Goal: Task Accomplishment & Management: Complete application form

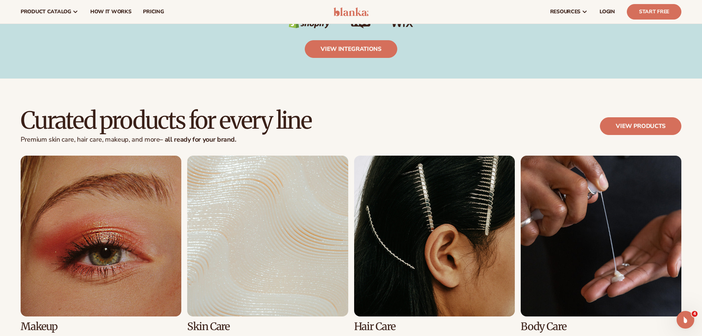
scroll to position [1400, 0]
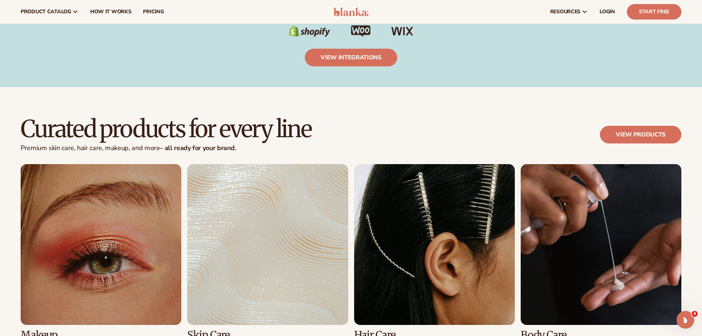
drag, startPoint x: 138, startPoint y: 127, endPoint x: 136, endPoint y: 143, distance: 16.0
click at [135, 141] on h2 "Curated products for every line" at bounding box center [166, 128] width 291 height 25
click at [196, 144] on strong "– all ready for your brand." at bounding box center [198, 147] width 76 height 9
drag, startPoint x: 171, startPoint y: 130, endPoint x: 335, endPoint y: 132, distance: 164.0
click at [266, 127] on h2 "Curated products for every line" at bounding box center [166, 128] width 291 height 25
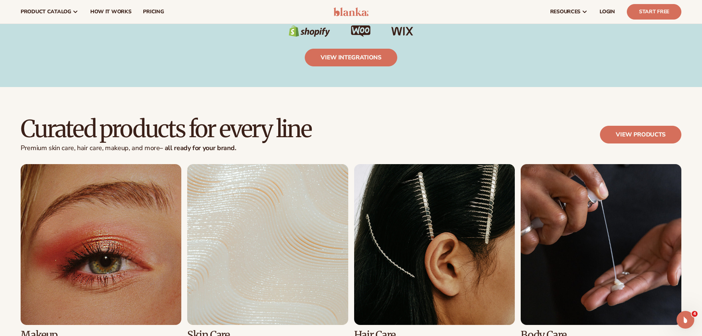
click at [373, 153] on div "Curated products for every line Premium [MEDICAL_DATA], hair care, makeup, and …" at bounding box center [351, 140] width 661 height 48
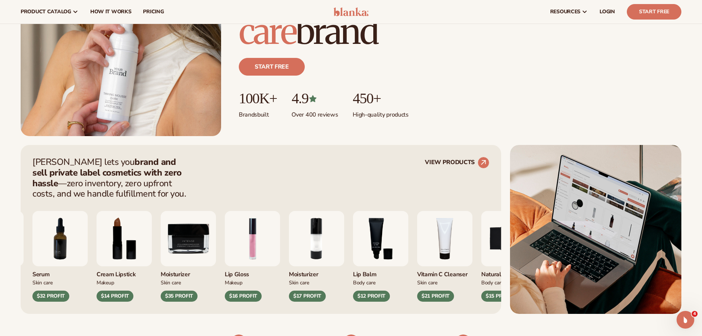
scroll to position [147, 0]
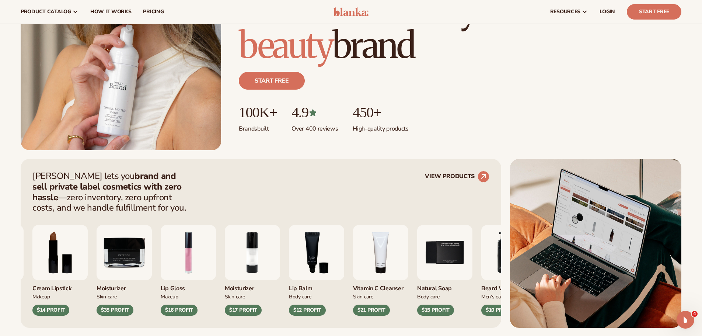
click at [570, 97] on div "Start free" at bounding box center [460, 83] width 443 height 41
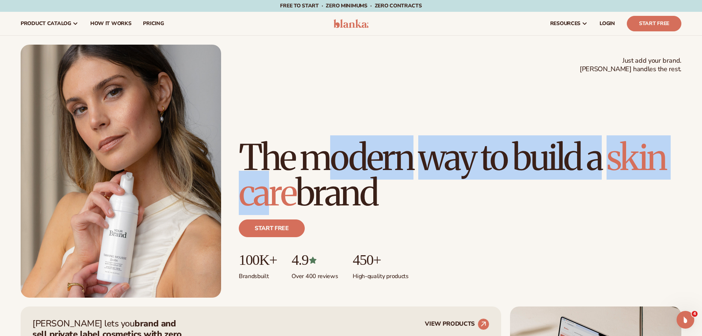
drag, startPoint x: 332, startPoint y: 168, endPoint x: 331, endPoint y: 180, distance: 11.9
click at [331, 180] on h1 "The modern way to build a [MEDICAL_DATA] brand" at bounding box center [460, 175] width 443 height 71
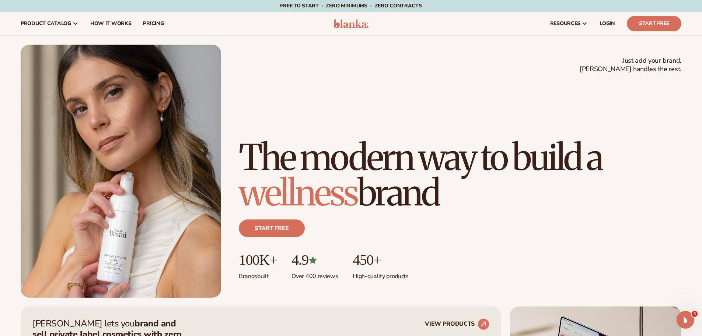
click at [370, 189] on h1 "The modern way to build a wellness brand" at bounding box center [460, 175] width 443 height 71
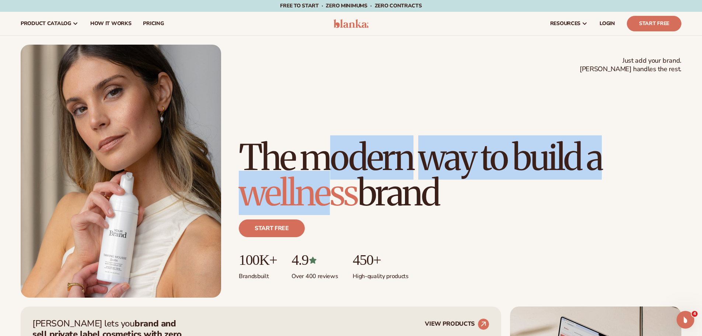
drag, startPoint x: 331, startPoint y: 196, endPoint x: 333, endPoint y: 127, distance: 68.6
click at [333, 140] on h1 "The modern way to build a wellness brand" at bounding box center [460, 175] width 443 height 71
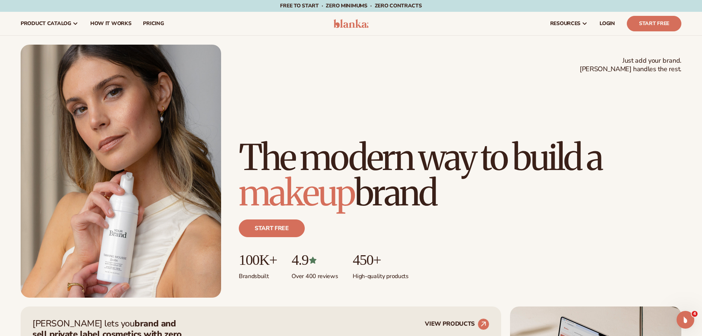
click at [353, 173] on span "makeup" at bounding box center [297, 193] width 116 height 44
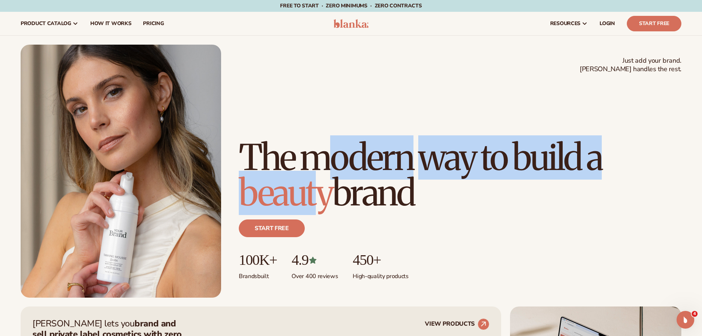
drag, startPoint x: 317, startPoint y: 191, endPoint x: 318, endPoint y: 127, distance: 63.8
click at [318, 140] on h1 "The modern way to build a beauty brand" at bounding box center [460, 175] width 443 height 71
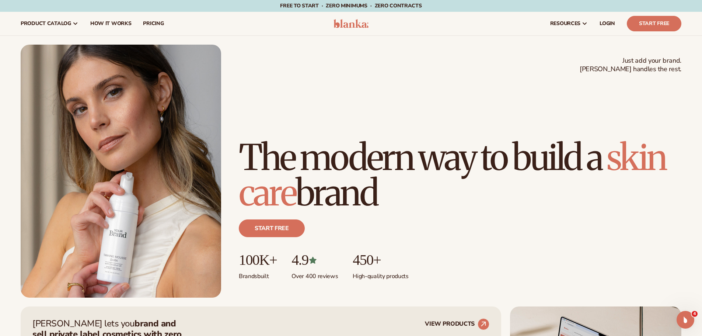
click at [338, 177] on span "skin care" at bounding box center [452, 175] width 427 height 80
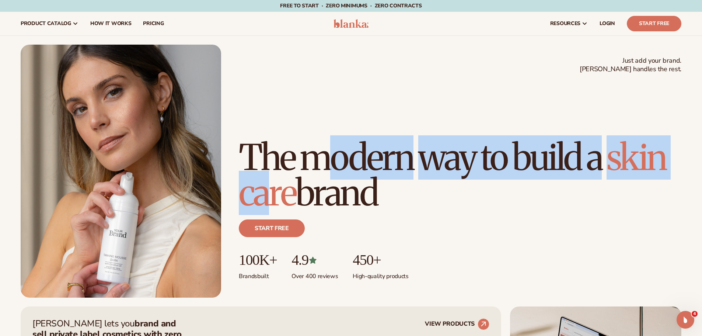
drag, startPoint x: 331, startPoint y: 182, endPoint x: 335, endPoint y: 196, distance: 14.1
click at [331, 190] on h1 "The modern way to build a [MEDICAL_DATA] brand" at bounding box center [460, 175] width 443 height 71
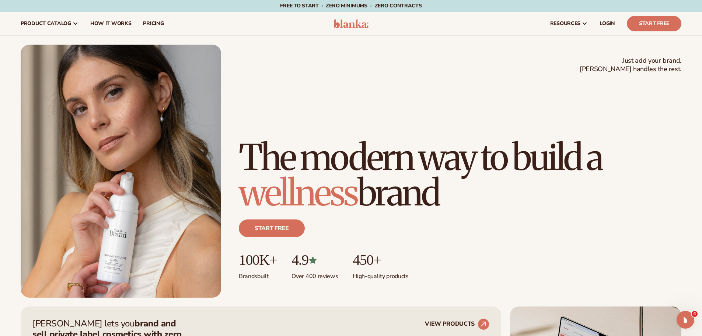
click at [339, 198] on span "wellness" at bounding box center [298, 193] width 119 height 44
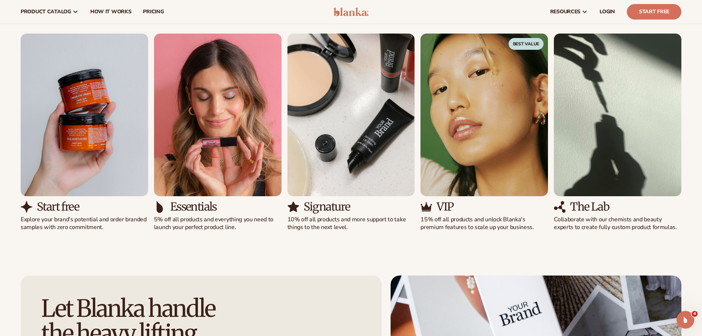
scroll to position [626, 0]
